Goal: Transaction & Acquisition: Obtain resource

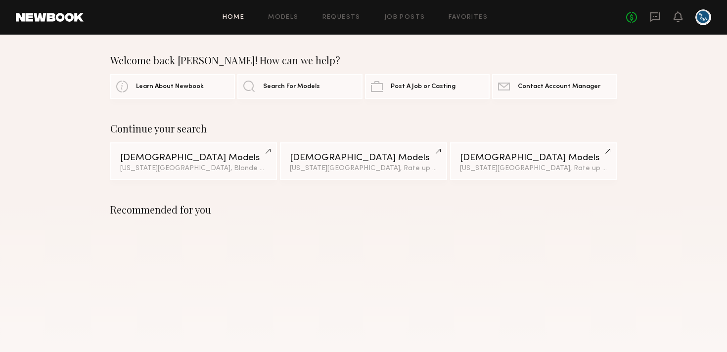
click at [76, 19] on link at bounding box center [50, 17] width 68 height 9
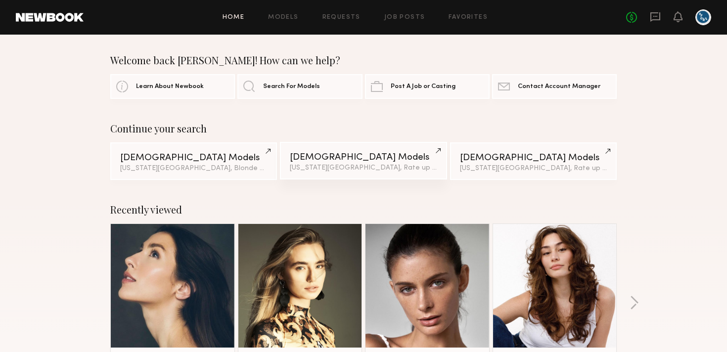
click at [308, 153] on div "Female Models" at bounding box center [363, 157] width 147 height 9
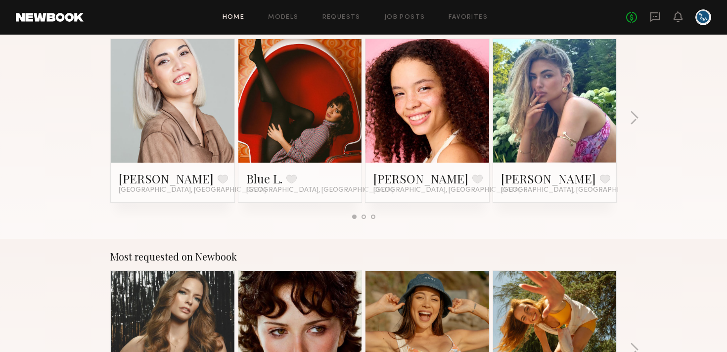
scroll to position [792, 0]
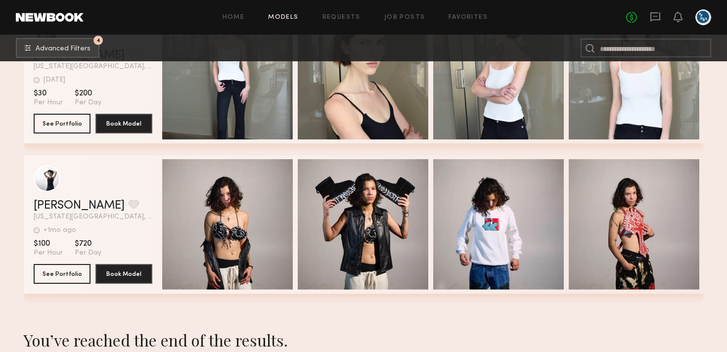
scroll to position [28289, 0]
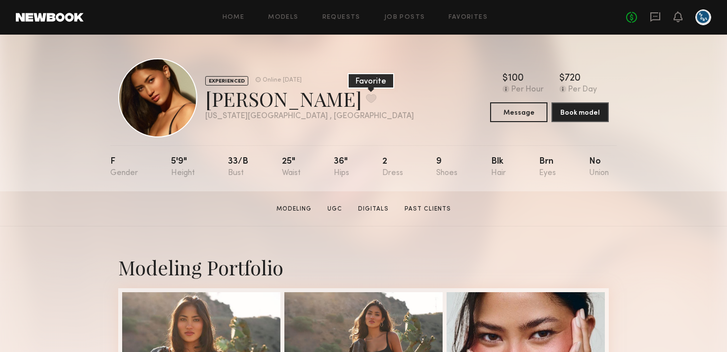
click at [366, 100] on button at bounding box center [371, 98] width 10 height 9
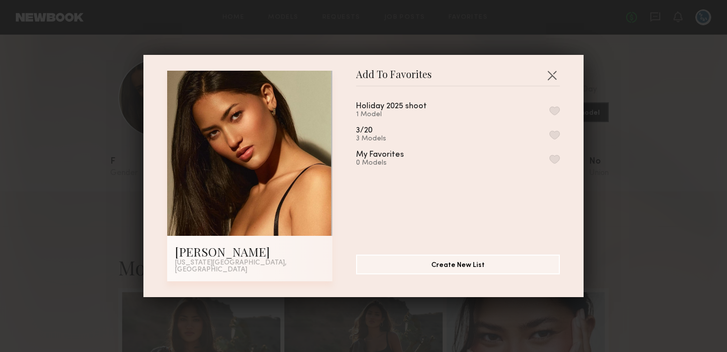
click at [551, 109] on button "button" at bounding box center [554, 110] width 10 height 9
click at [622, 168] on div "Add To Favorites [PERSON_NAME] [US_STATE][GEOGRAPHIC_DATA], [GEOGRAPHIC_DATA] A…" at bounding box center [363, 176] width 727 height 352
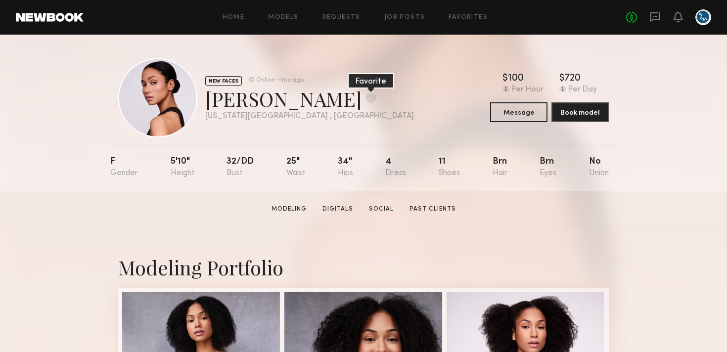
click at [366, 99] on button at bounding box center [371, 98] width 10 height 9
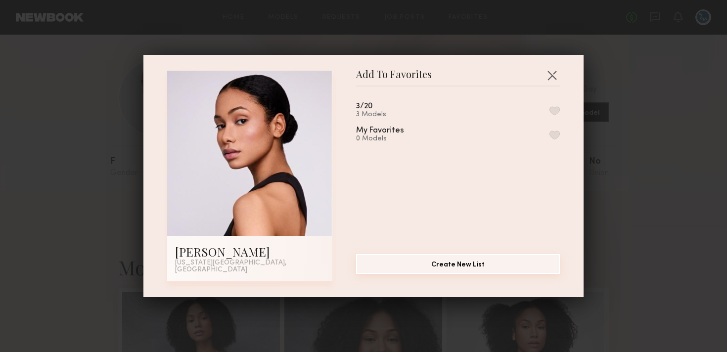
click at [438, 270] on button "Create New List" at bounding box center [458, 264] width 204 height 20
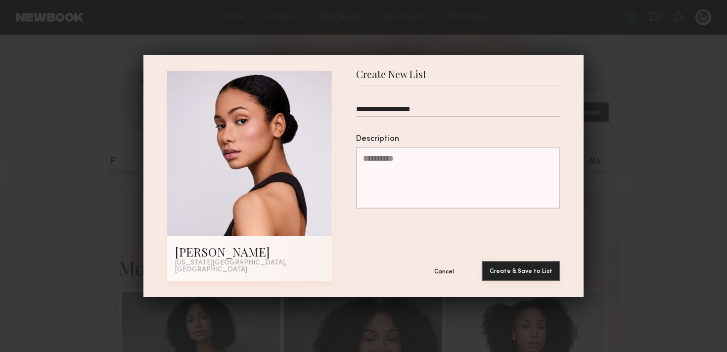
type input "**********"
click at [545, 264] on button "Create & Save to List" at bounding box center [521, 271] width 78 height 20
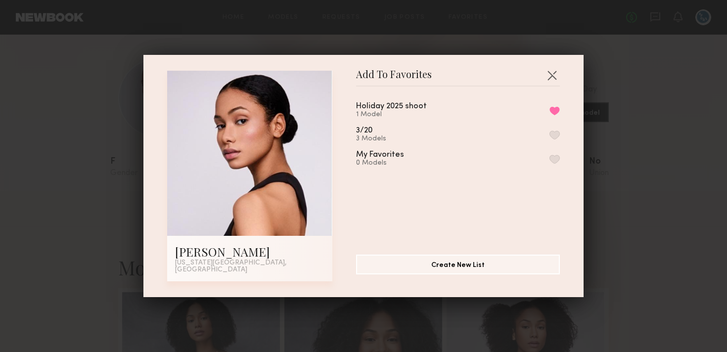
click at [633, 201] on div "Add To Favorites Kaitlyn A. New York City, NY Add To Favorites Holiday 2025 sho…" at bounding box center [363, 176] width 727 height 352
